Goal: Task Accomplishment & Management: Complete application form

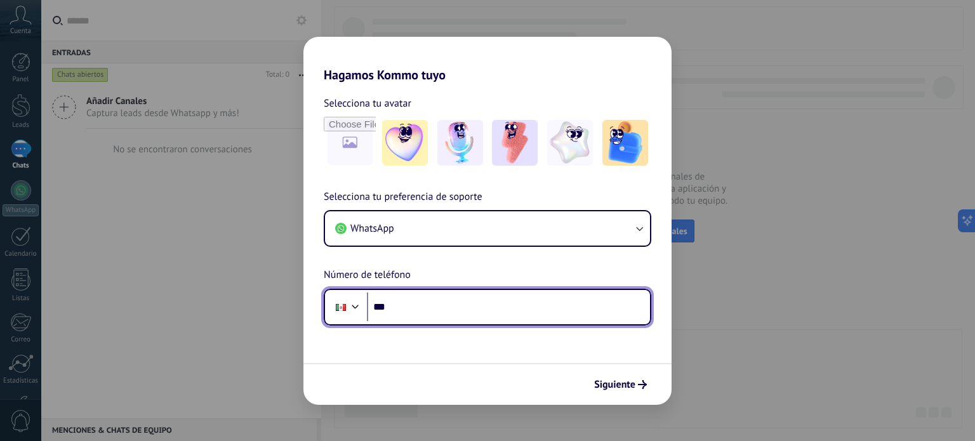
click at [432, 311] on input "***" at bounding box center [508, 307] width 283 height 29
type input "**********"
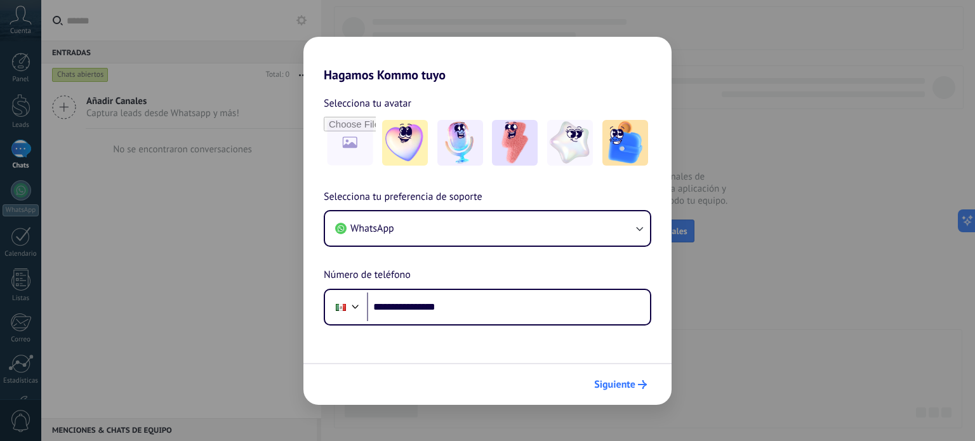
click at [628, 381] on span "Siguiente" at bounding box center [614, 384] width 41 height 9
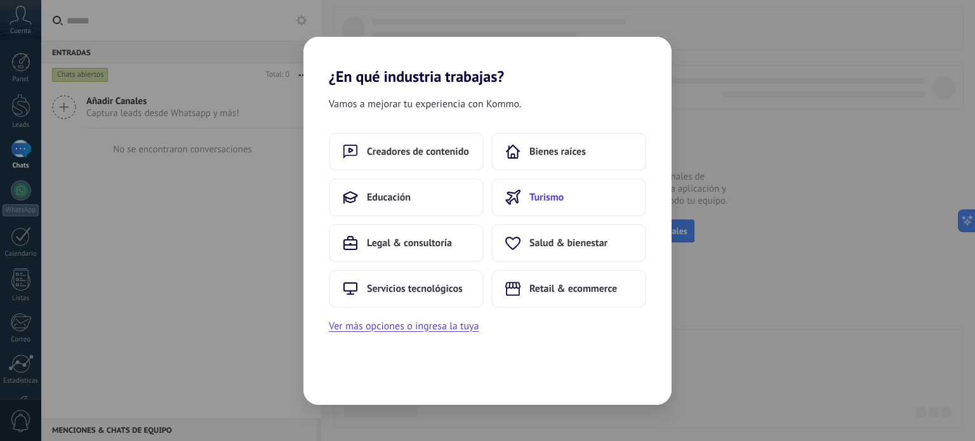
click at [547, 201] on span "Turismo" at bounding box center [546, 197] width 34 height 13
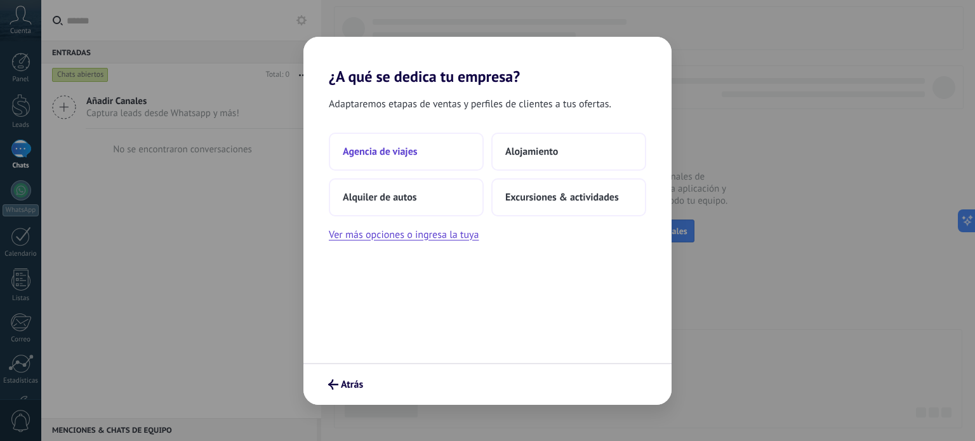
click at [376, 158] on button "Agencia de viajes" at bounding box center [406, 152] width 155 height 38
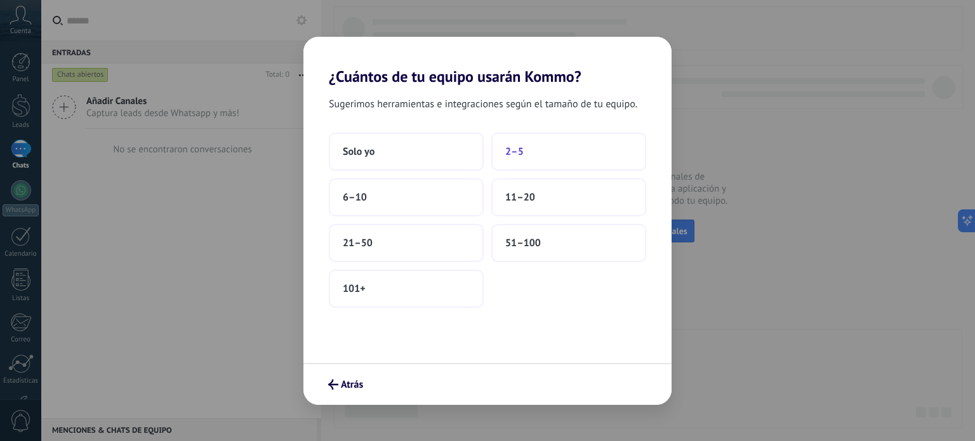
click at [510, 147] on span "2–5" at bounding box center [514, 151] width 18 height 13
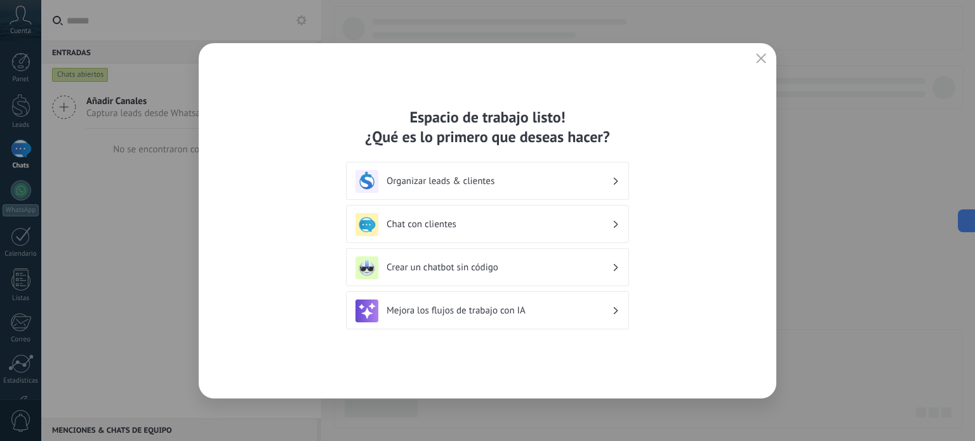
click at [402, 179] on h3 "Organizar leads & clientes" at bounding box center [499, 181] width 225 height 12
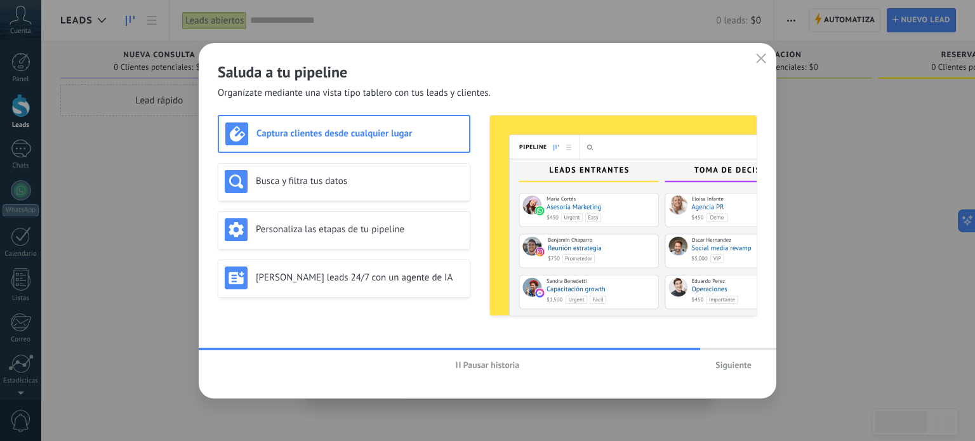
click at [725, 368] on span "Siguiente" at bounding box center [733, 365] width 36 height 9
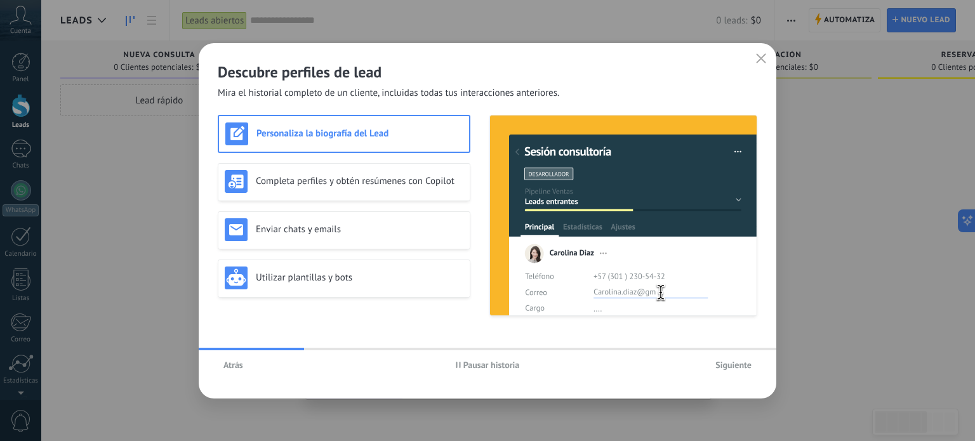
click at [757, 60] on icon "button" at bounding box center [761, 58] width 10 height 10
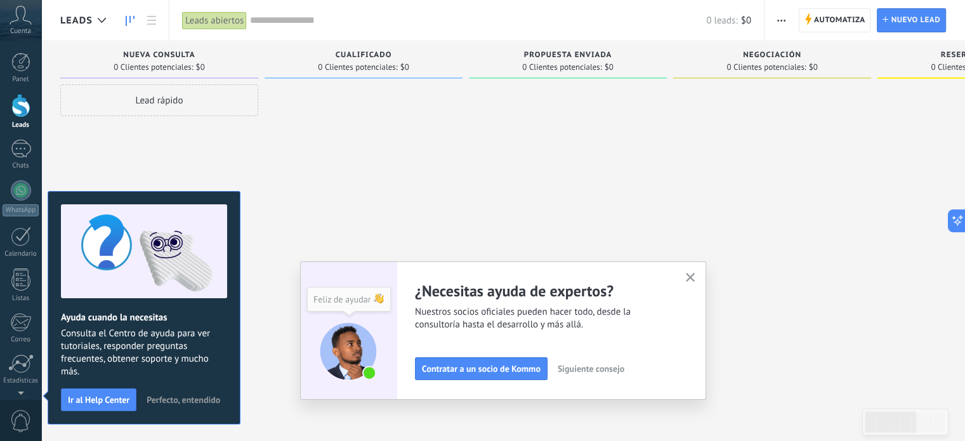
click at [694, 274] on icon "button" at bounding box center [691, 278] width 10 height 10
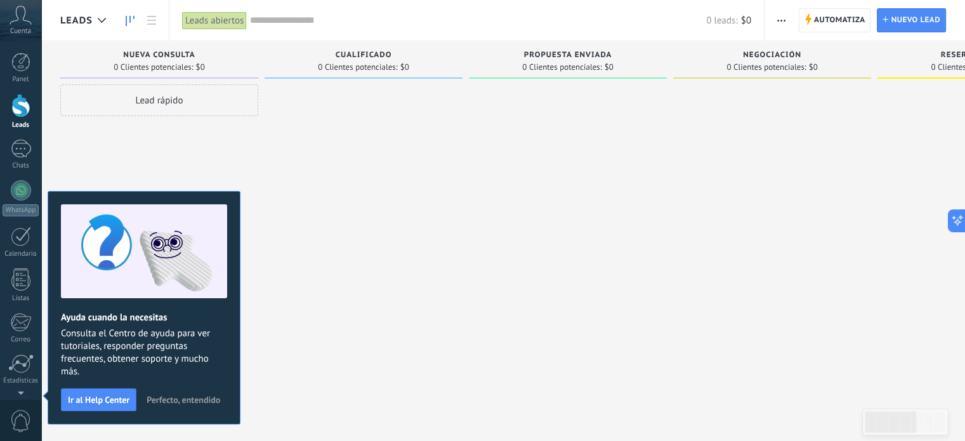
click at [169, 397] on span "Perfecto, entendido" at bounding box center [184, 399] width 74 height 9
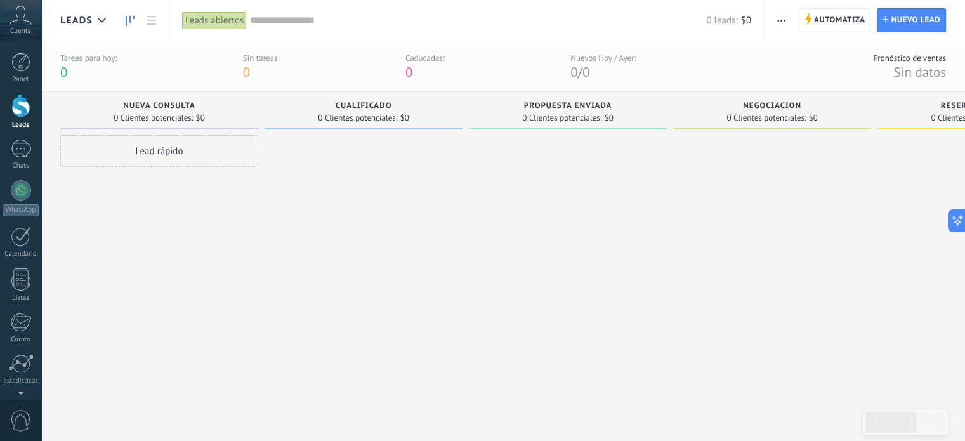
click at [25, 18] on icon at bounding box center [21, 15] width 22 height 19
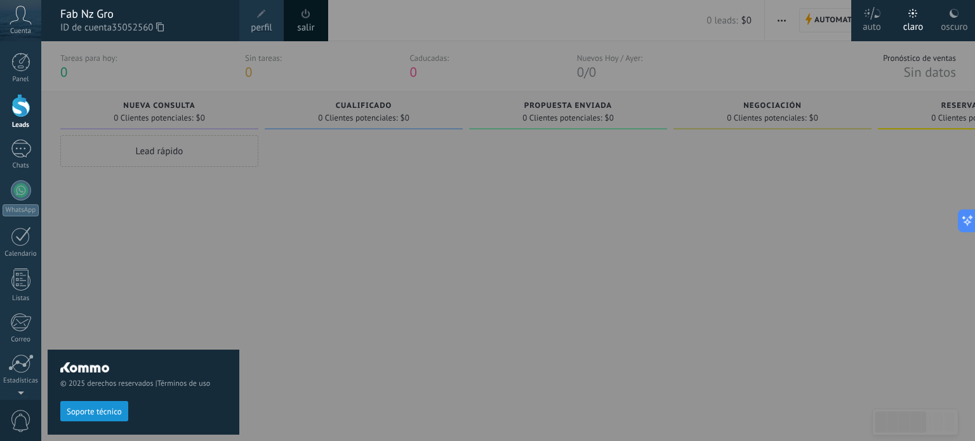
drag, startPoint x: 114, startPoint y: 26, endPoint x: 154, endPoint y: 27, distance: 40.0
click at [154, 27] on span "35052560" at bounding box center [138, 28] width 52 height 14
copy span "35052560"
